Goal: Obtain resource: Obtain resource

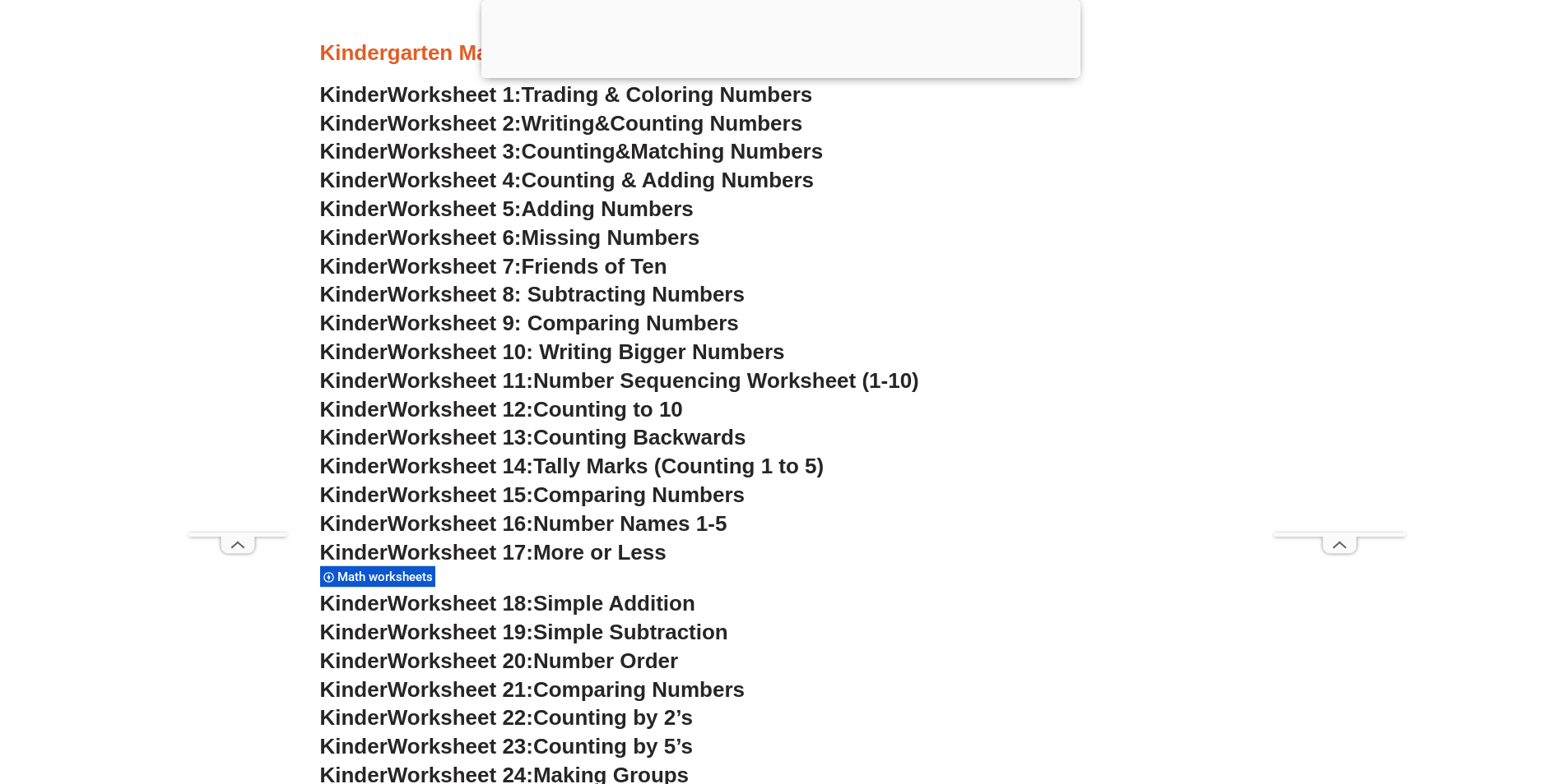
scroll to position [905, 0]
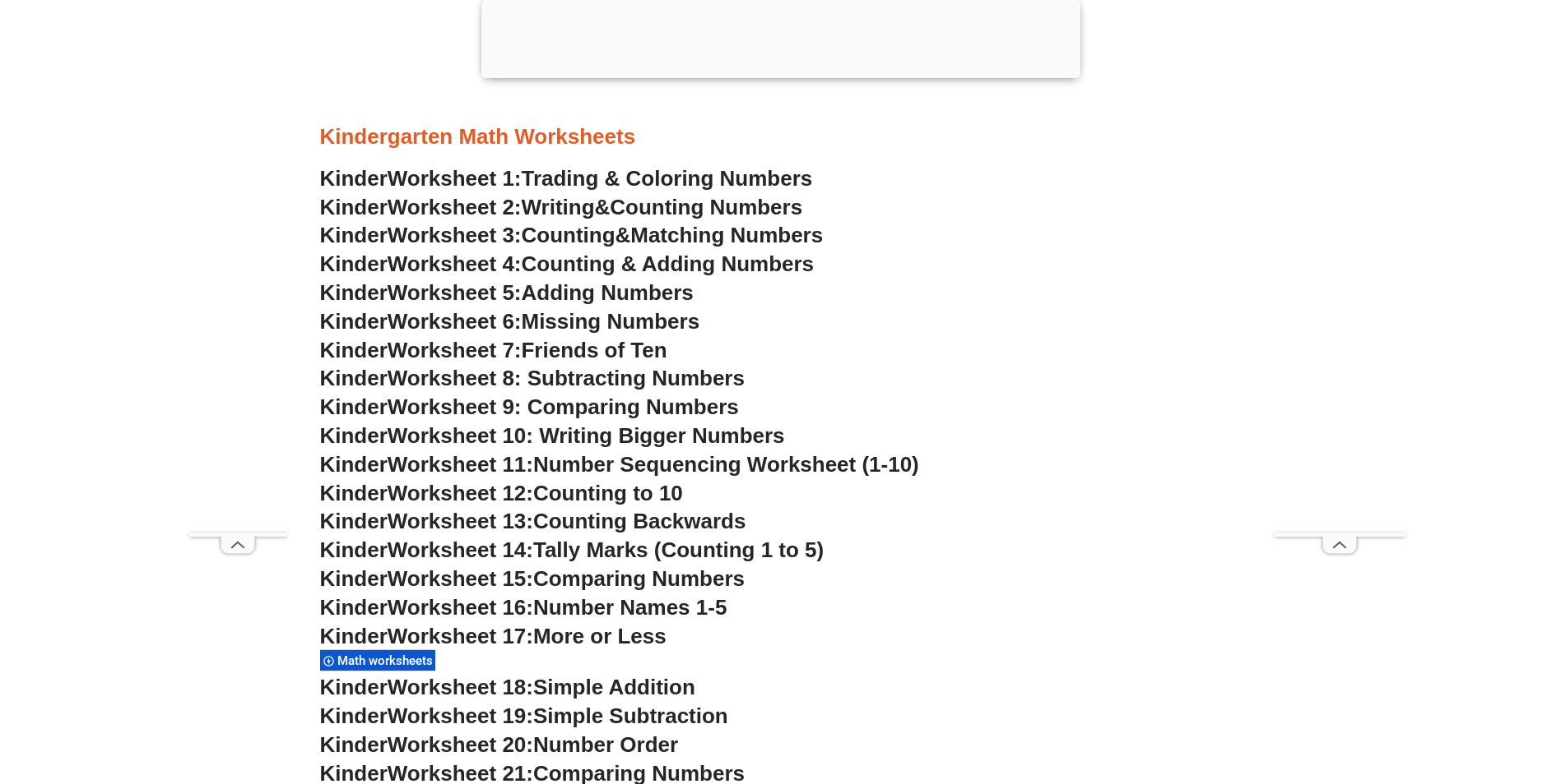
click at [670, 207] on span "Counting Numbers" at bounding box center [706, 207] width 192 height 25
click at [670, 261] on span "Counting & Adding Numbers" at bounding box center [668, 264] width 293 height 25
click at [622, 216] on link "Kinder Worksheet 2: Writing & Counting Numbers" at bounding box center [561, 207] width 482 height 25
click at [591, 258] on span "Counting & Adding Numbers" at bounding box center [668, 264] width 293 height 25
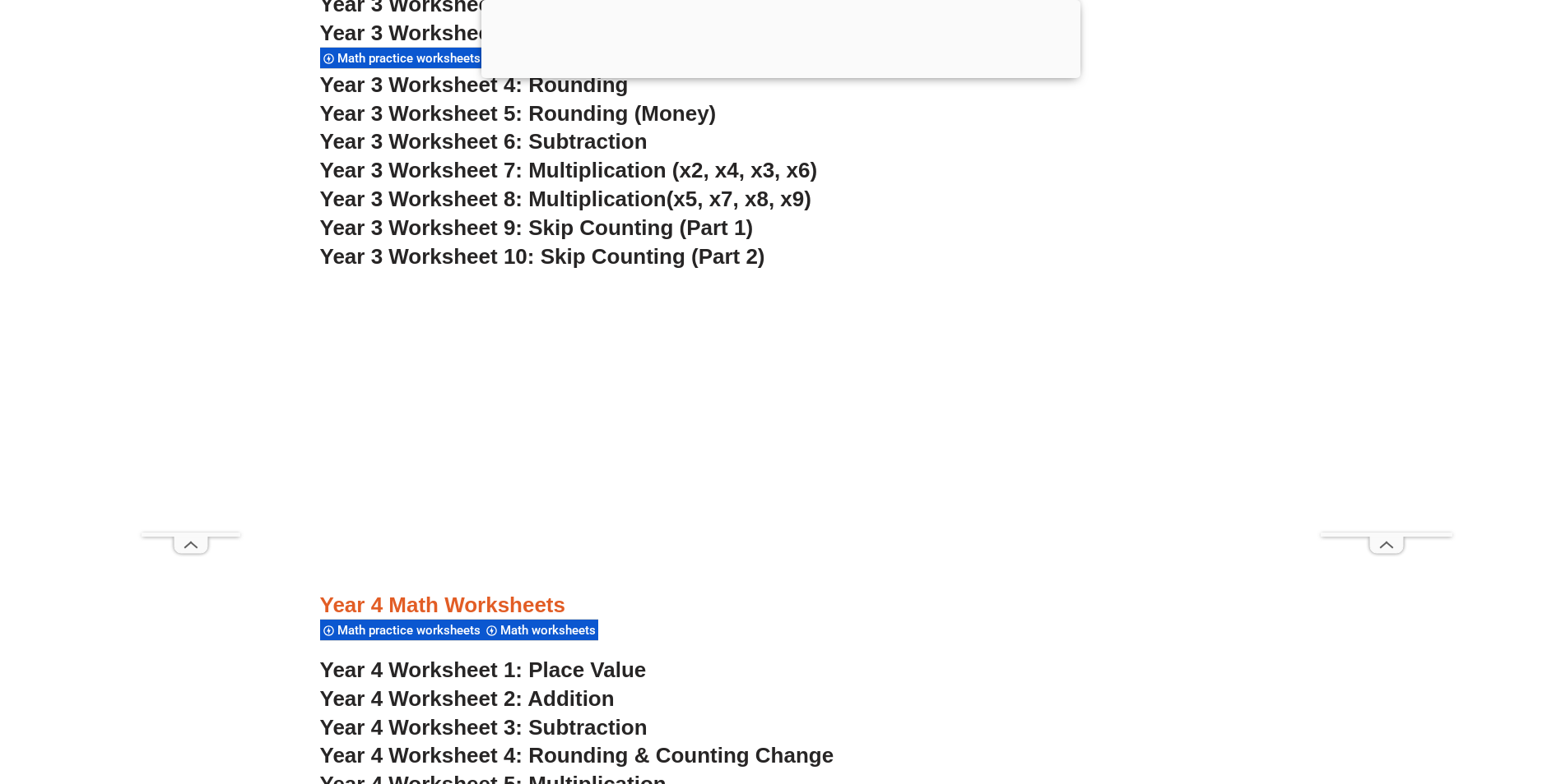
scroll to position [3124, 0]
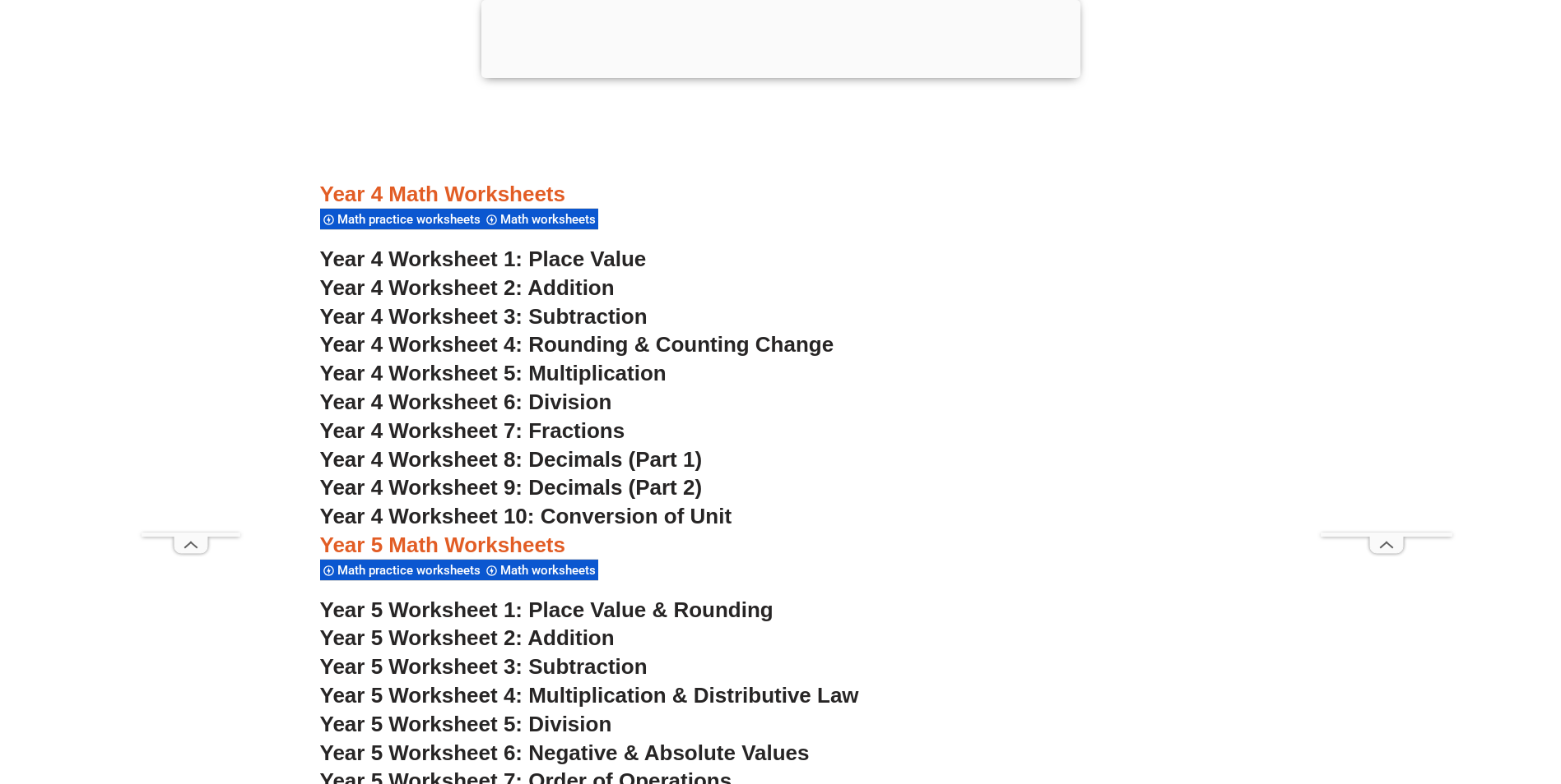
click at [580, 459] on span "Year 4 Worksheet 8: Decimals (Part 1)" at bounding box center [511, 459] width 383 height 25
click at [583, 491] on span "Year 4 Worksheet 9: Decimals (Part 2)" at bounding box center [511, 487] width 383 height 25
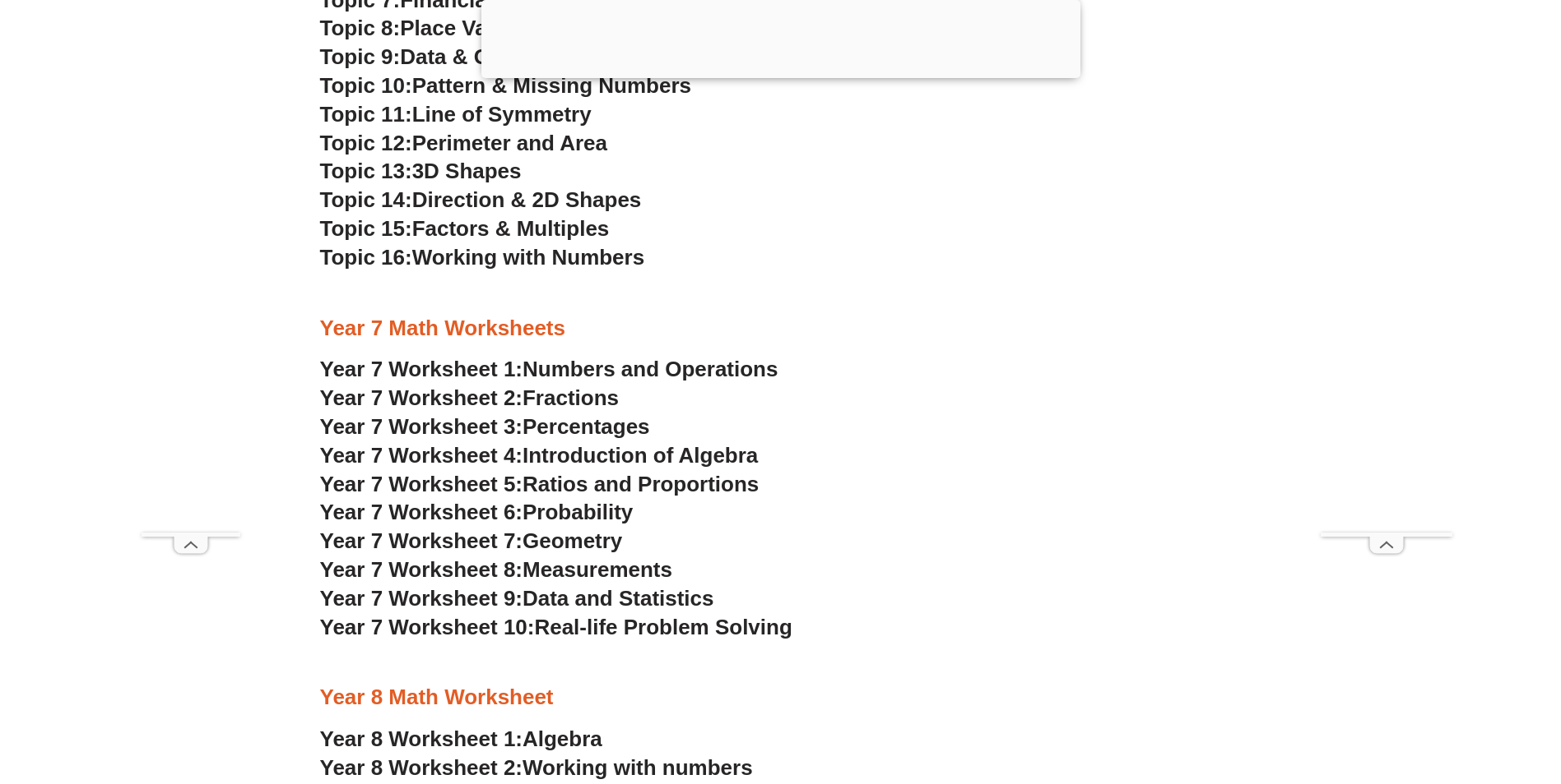
scroll to position [5016, 0]
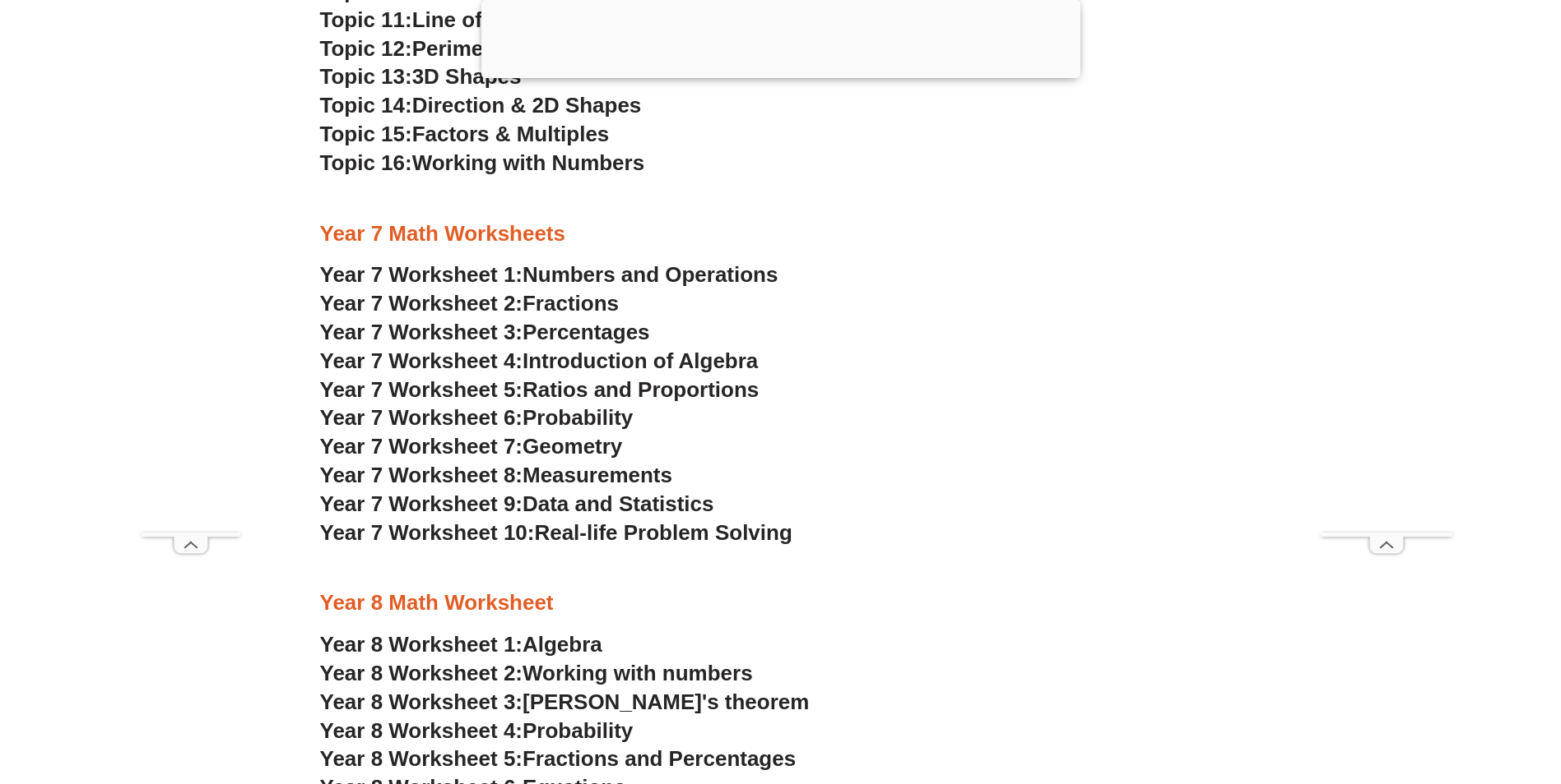
click at [667, 500] on span "Data and Statistics" at bounding box center [618, 504] width 191 height 25
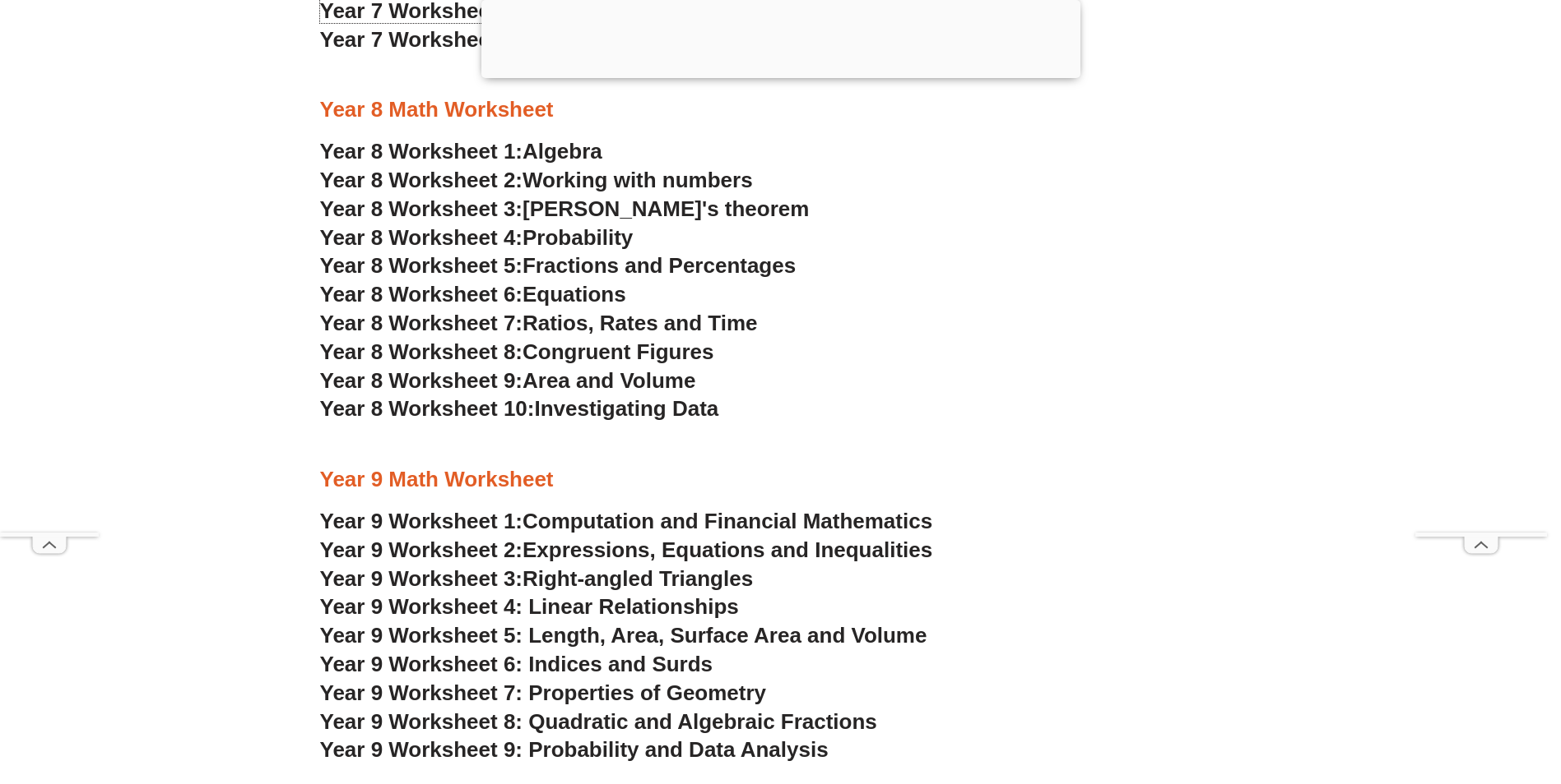
scroll to position [5180, 0]
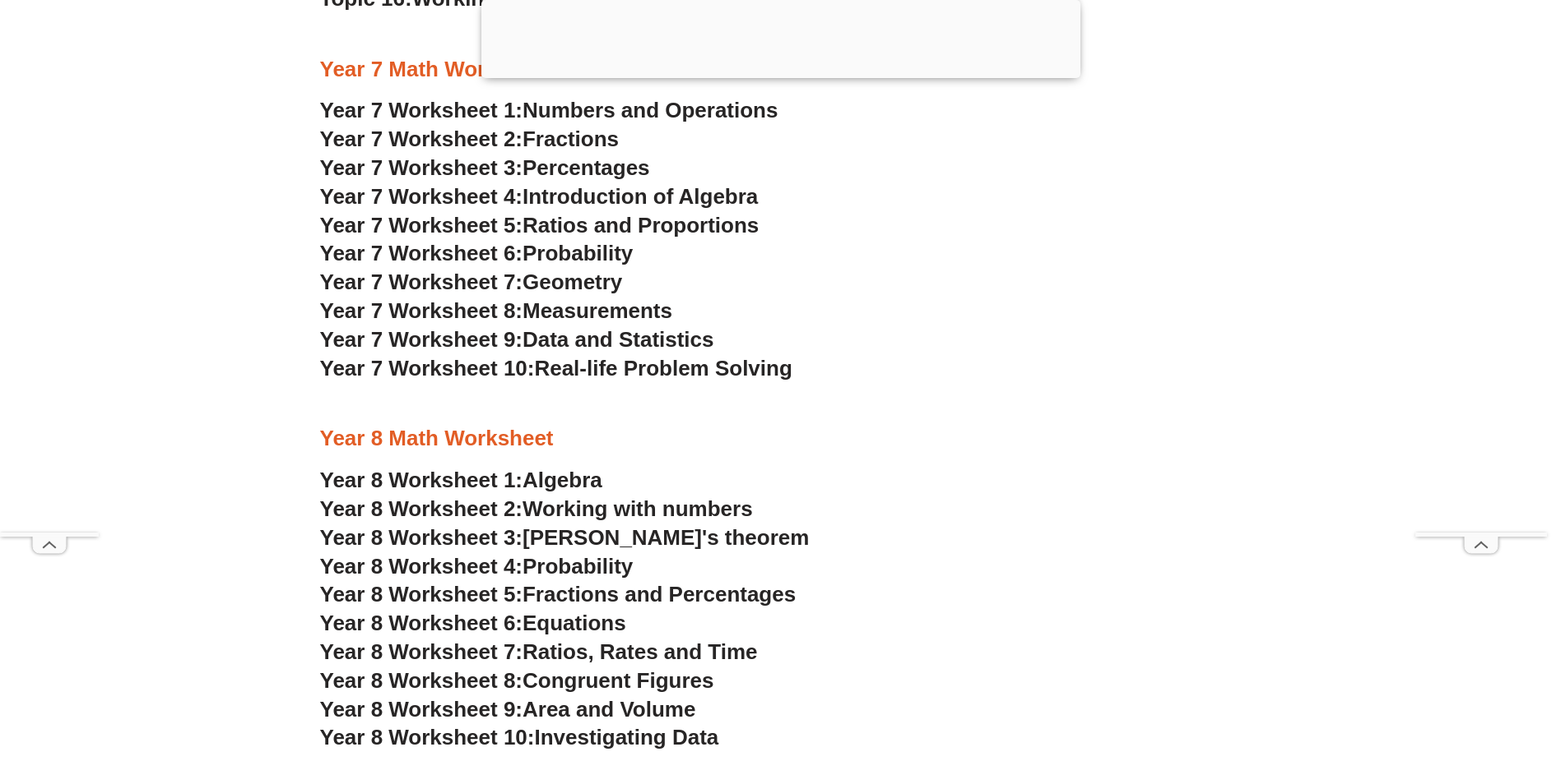
click at [546, 475] on span "Algebra" at bounding box center [562, 480] width 80 height 25
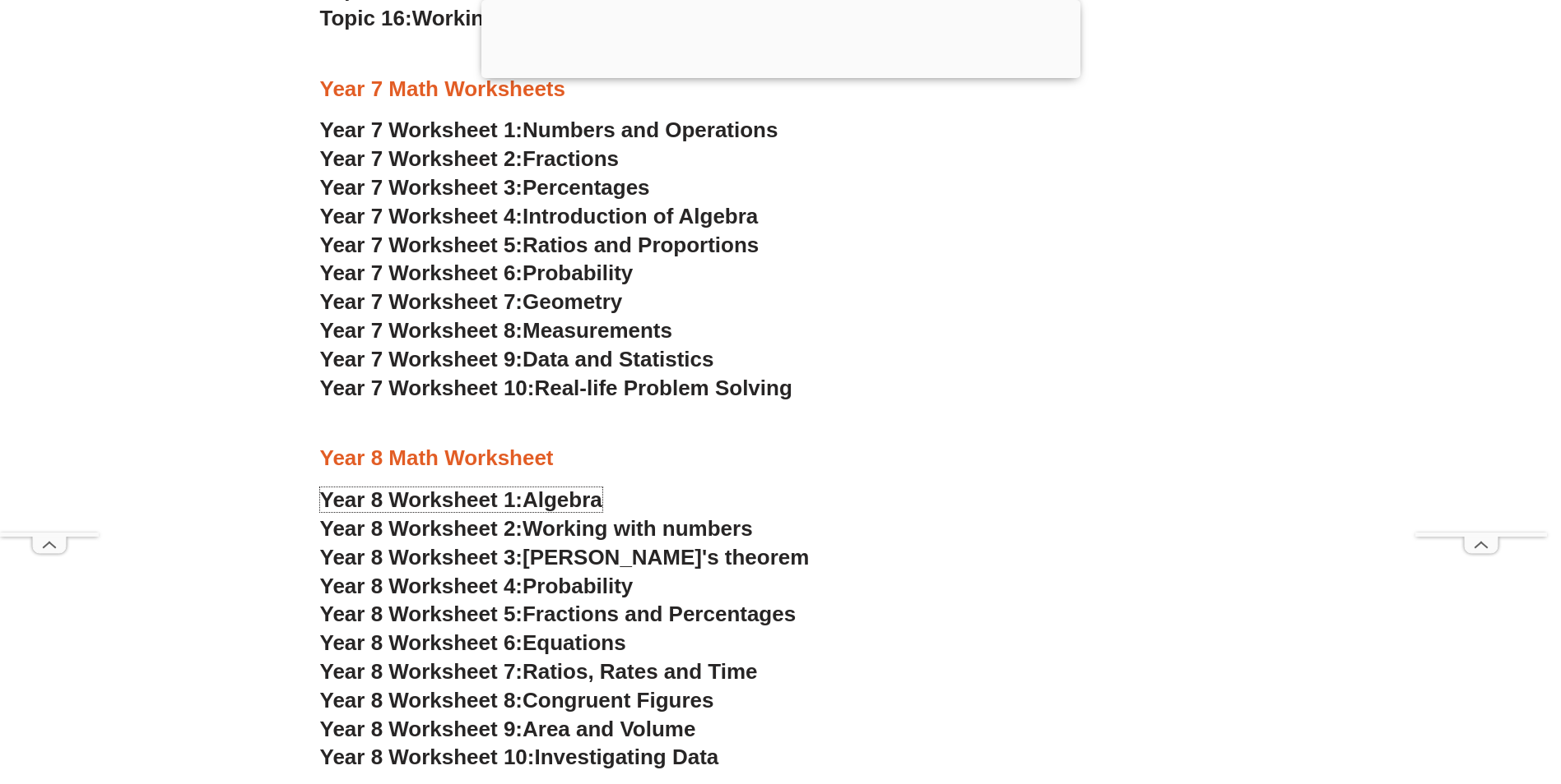
scroll to position [4933, 0]
